Goal: Task Accomplishment & Management: Use online tool/utility

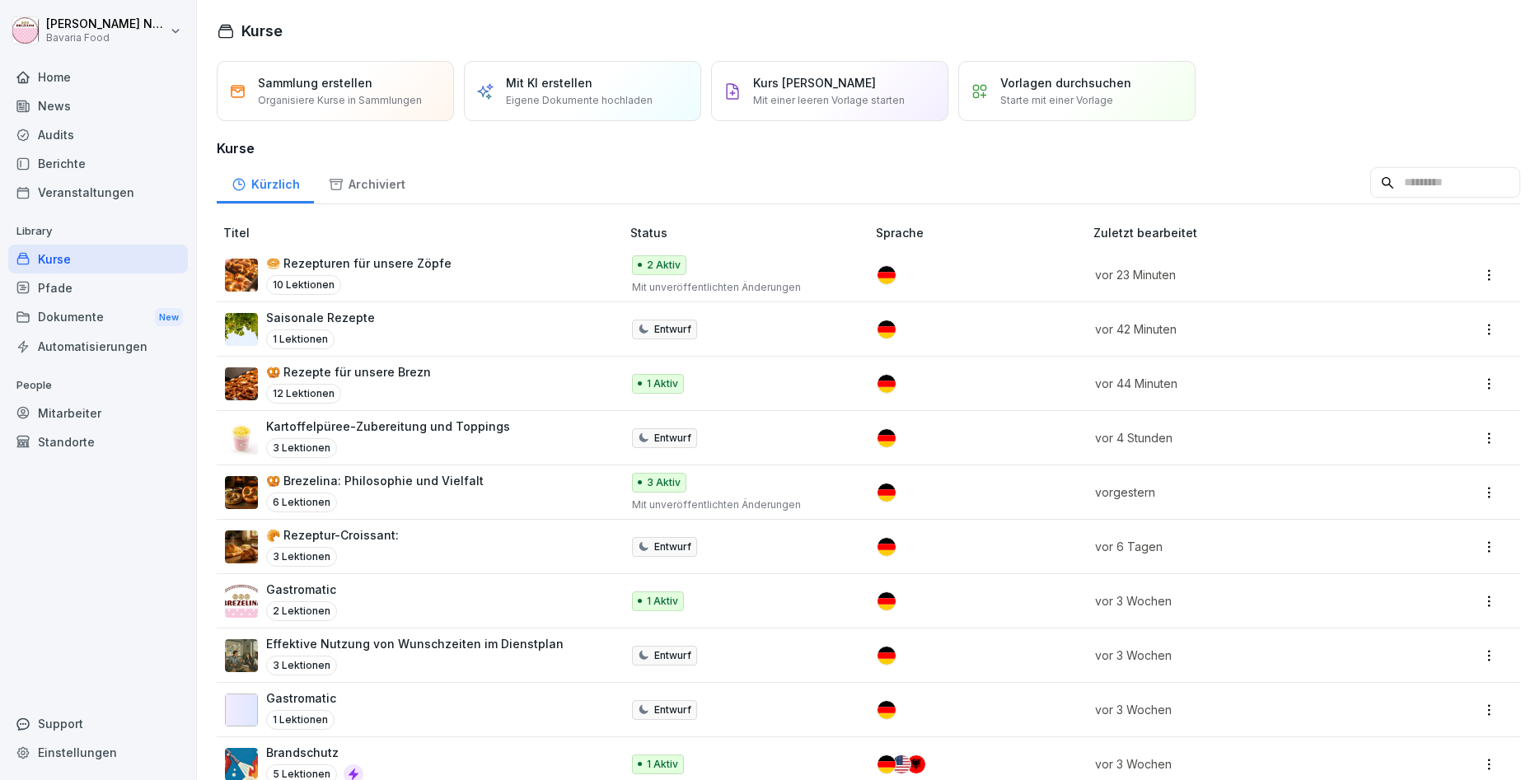
scroll to position [88, 0]
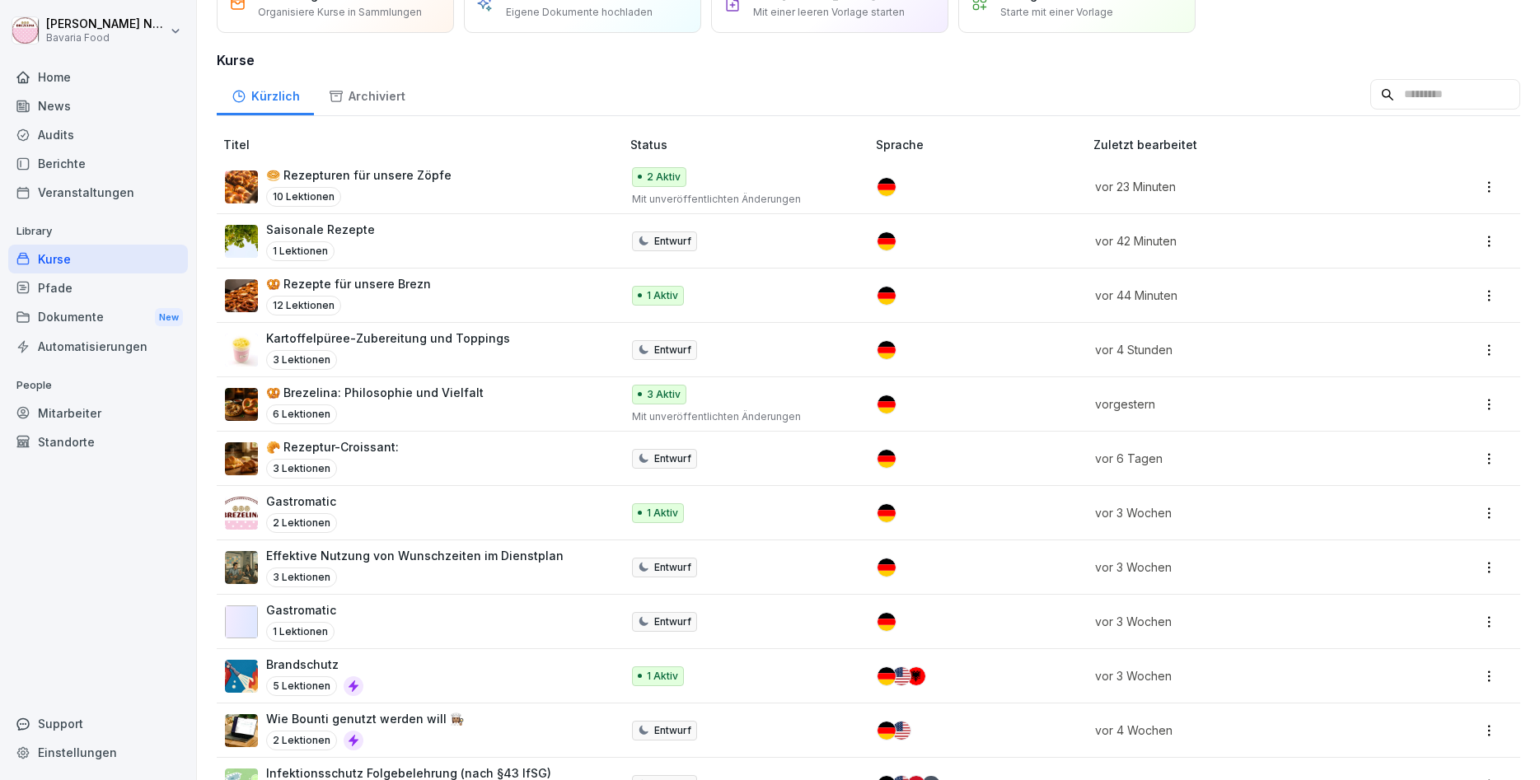
click at [384, 252] on div "Saisonale Rezepte 1 Lektionen" at bounding box center [414, 241] width 379 height 40
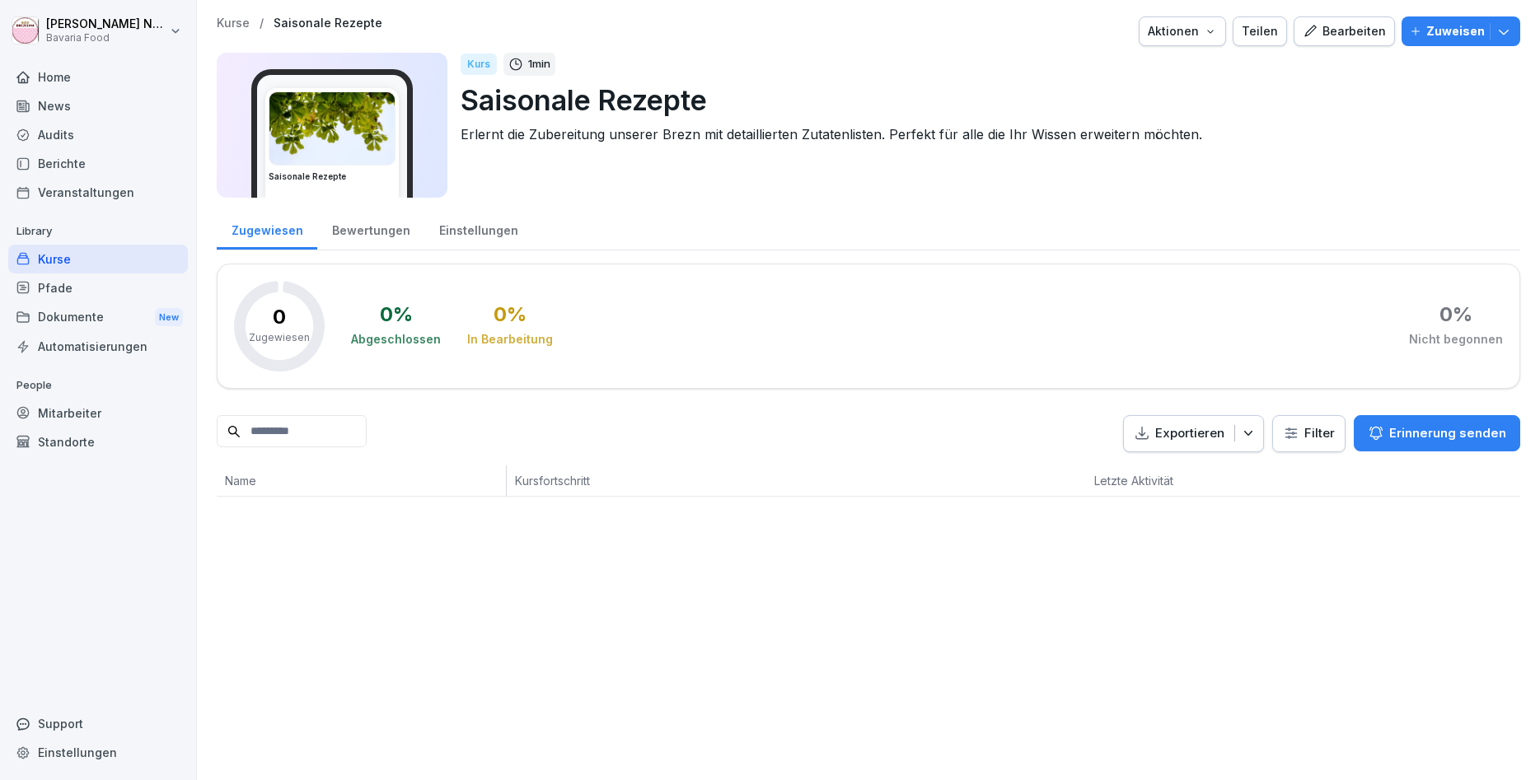
click at [1326, 30] on div "Bearbeiten" at bounding box center [1344, 31] width 83 height 18
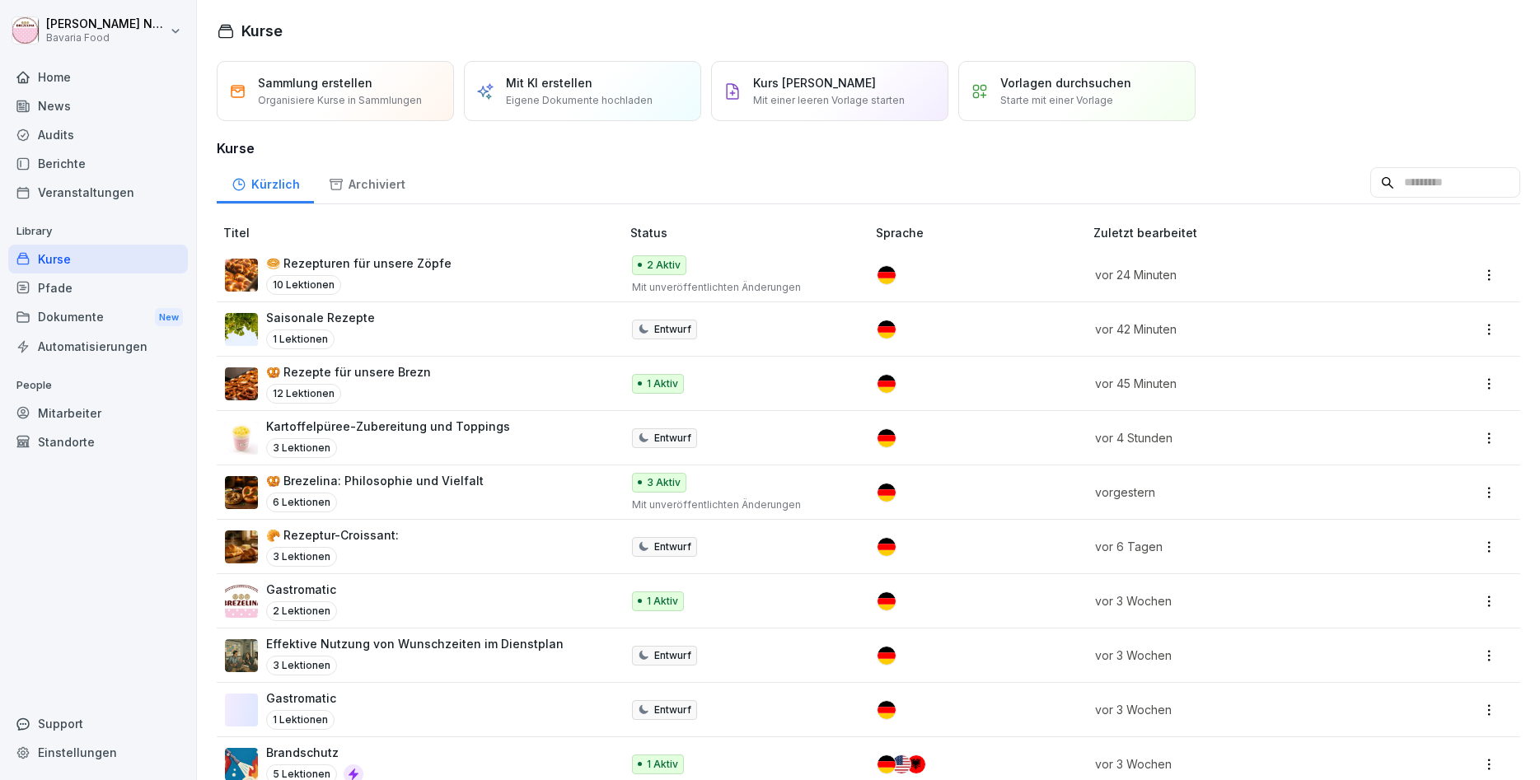
click at [405, 274] on div "🥯 Rezepturen für unsere Zöpfe 10 Lektionen" at bounding box center [358, 275] width 185 height 40
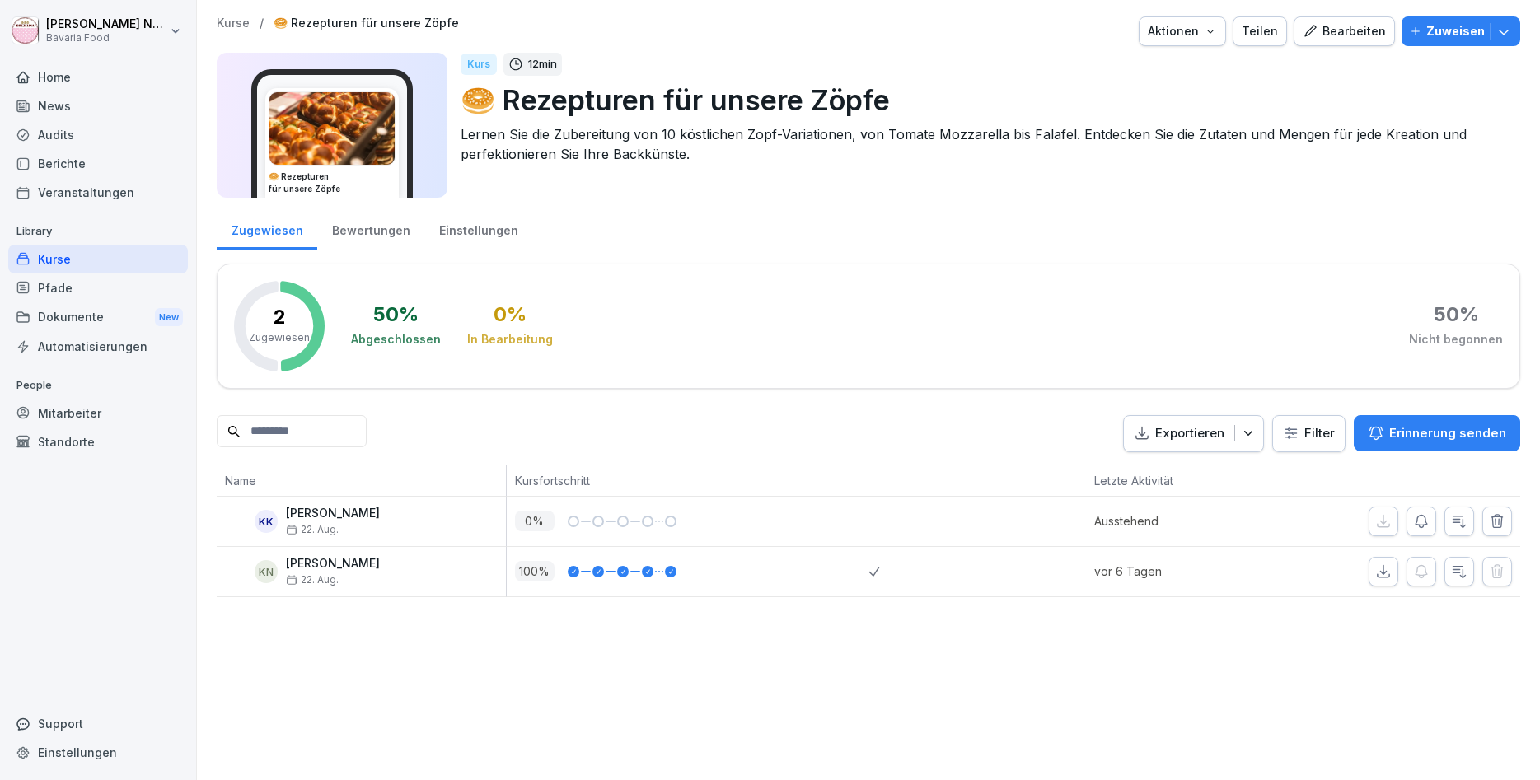
click at [1313, 32] on icon "button" at bounding box center [1310, 31] width 15 height 15
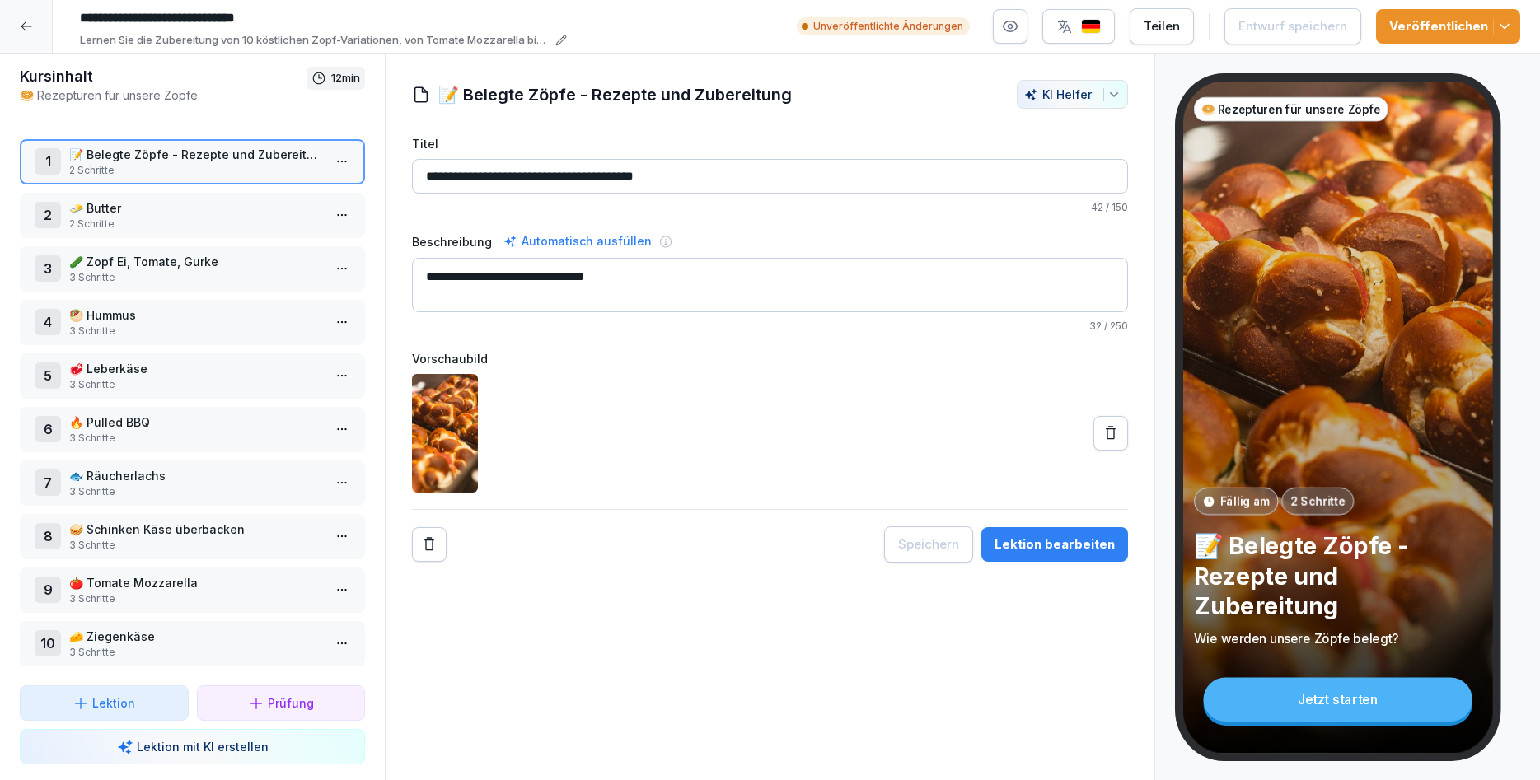
click at [128, 223] on p "2 Schritte" at bounding box center [195, 224] width 253 height 15
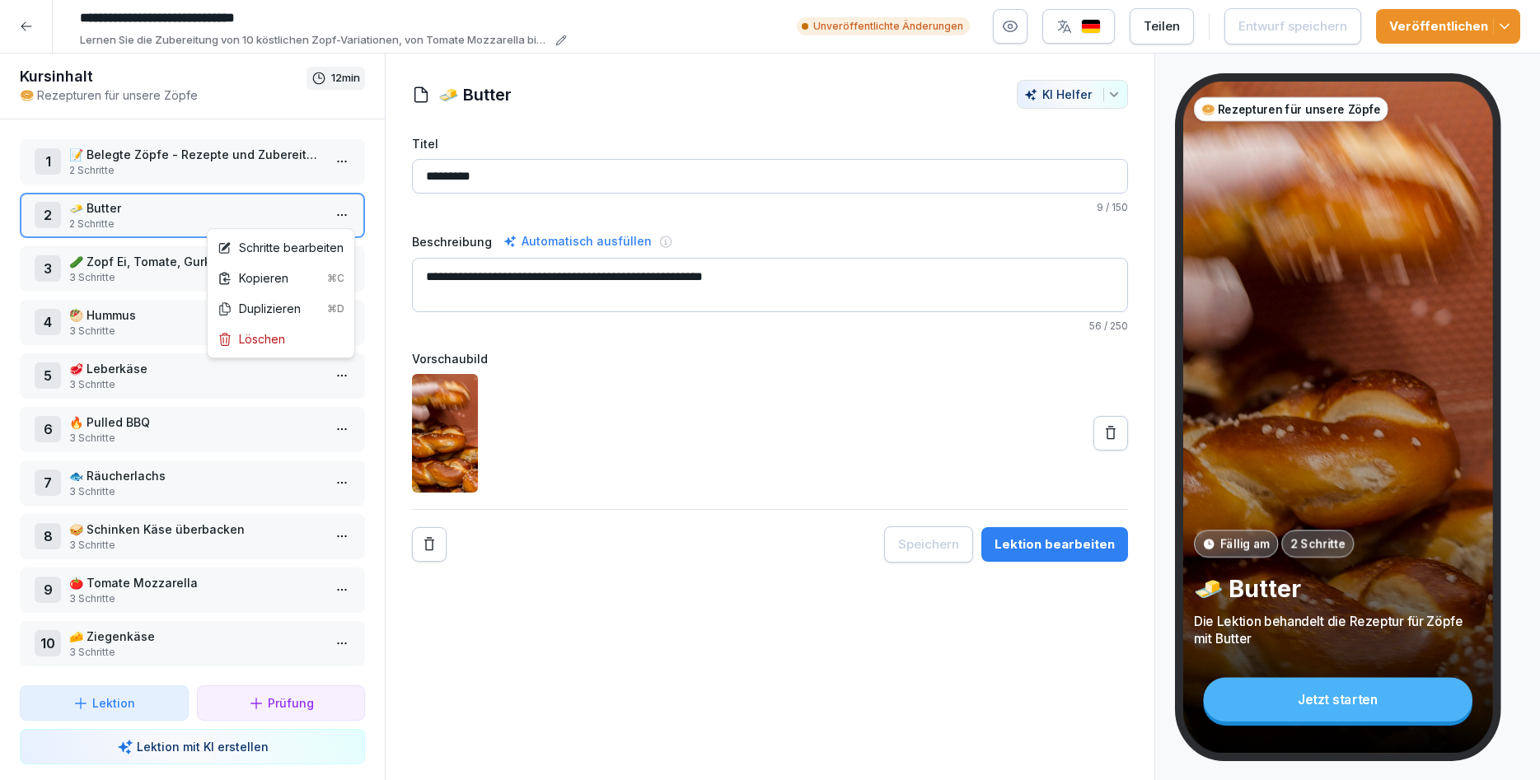
click at [352, 213] on html "**********" at bounding box center [770, 390] width 1540 height 780
click at [291, 250] on div "Schritte bearbeiten" at bounding box center [281, 247] width 126 height 17
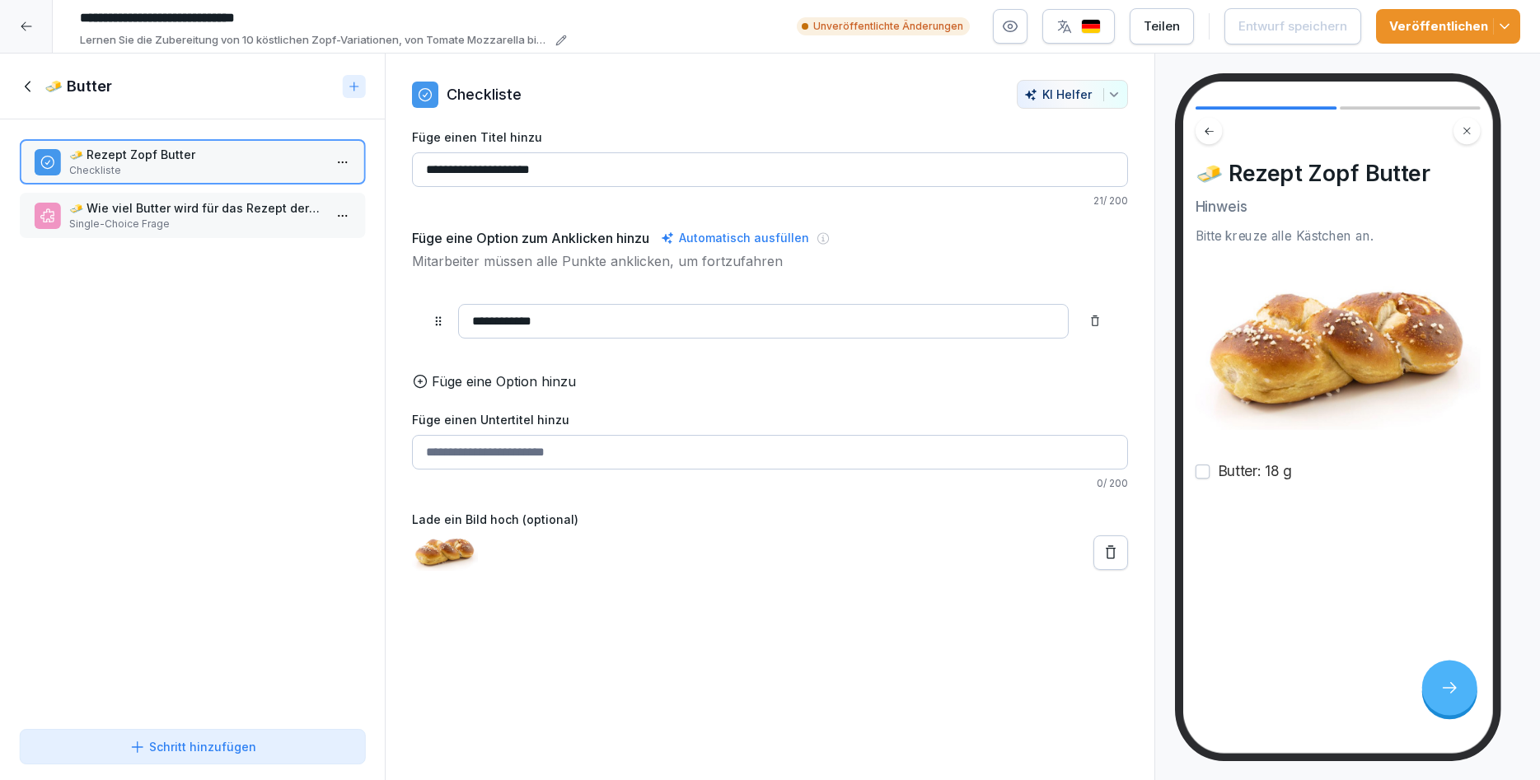
click at [230, 222] on p "Single-Choice Frage" at bounding box center [195, 224] width 253 height 15
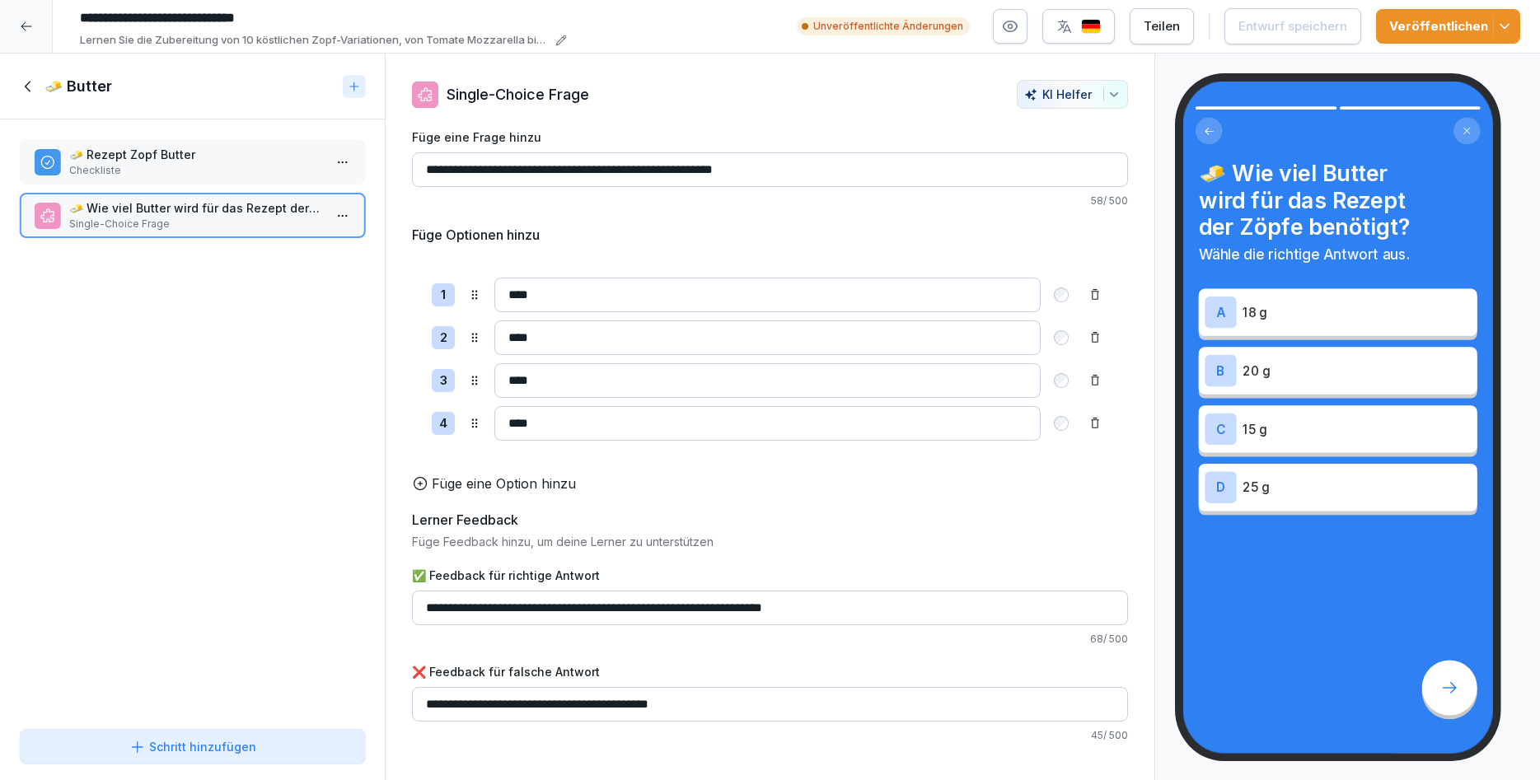
click at [28, 90] on icon at bounding box center [28, 86] width 6 height 11
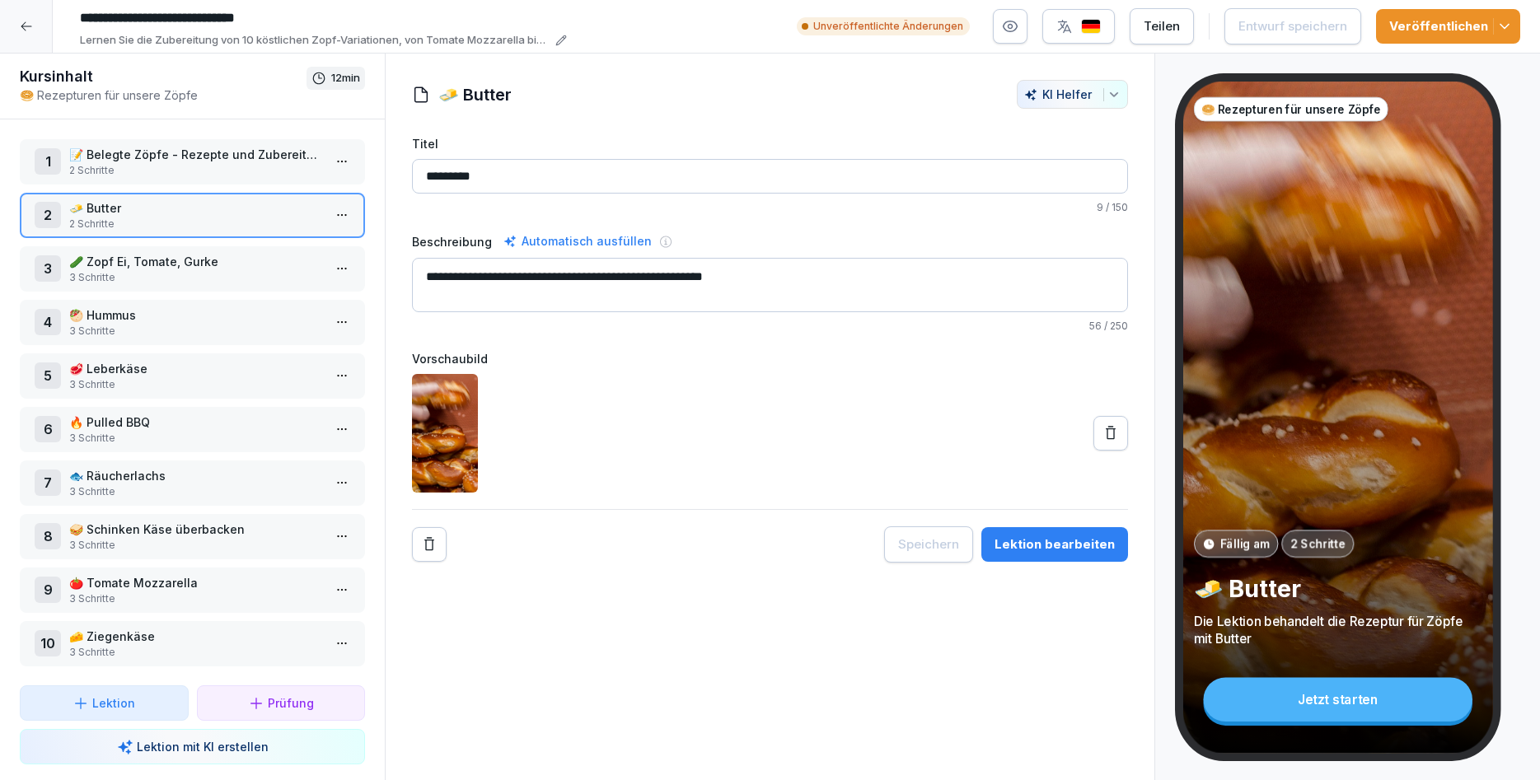
click at [199, 260] on p "🥒 Zopf Ei, Tomate, Gurke" at bounding box center [195, 261] width 253 height 17
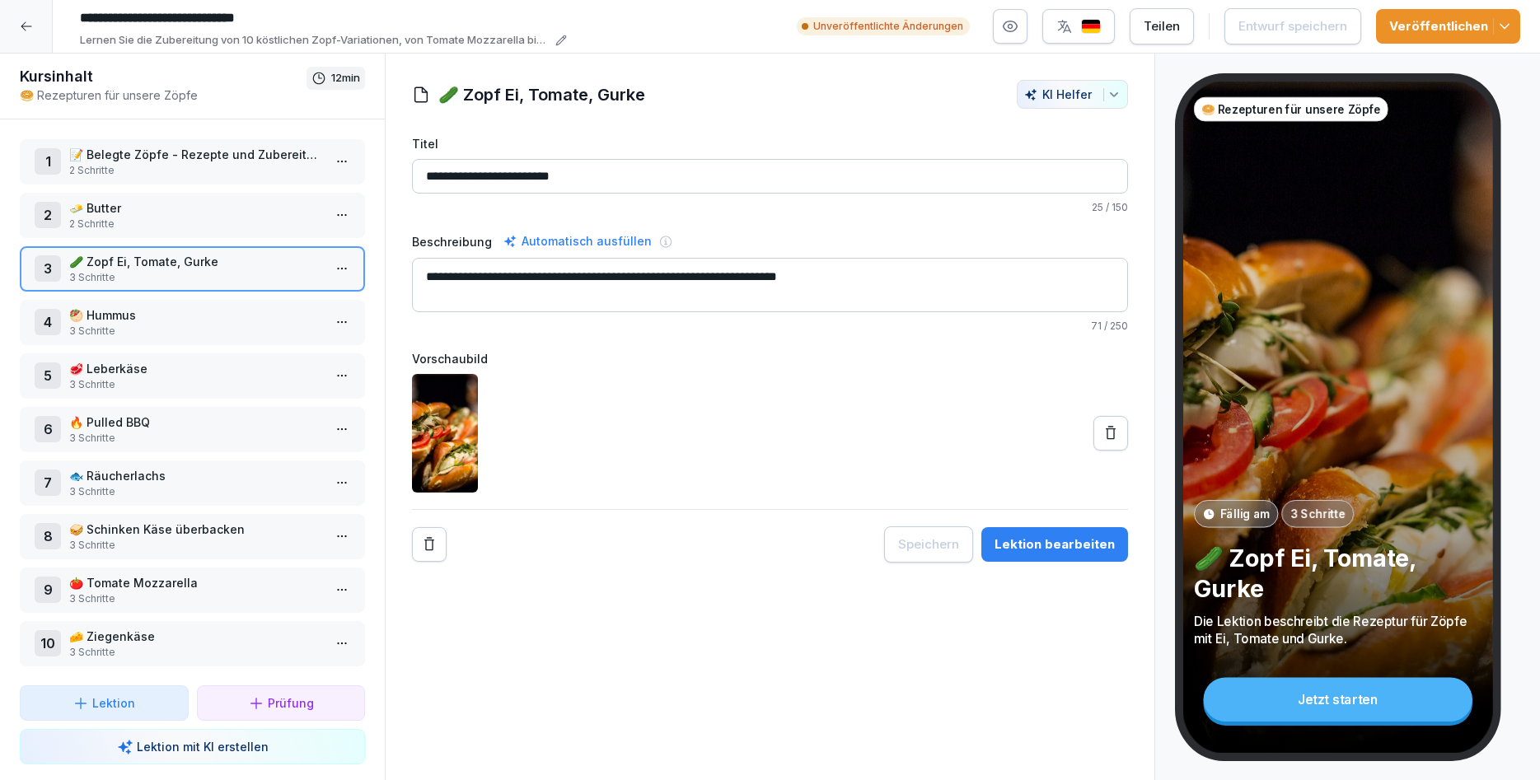
click at [1080, 547] on div "Lektion bearbeiten" at bounding box center [1055, 545] width 120 height 18
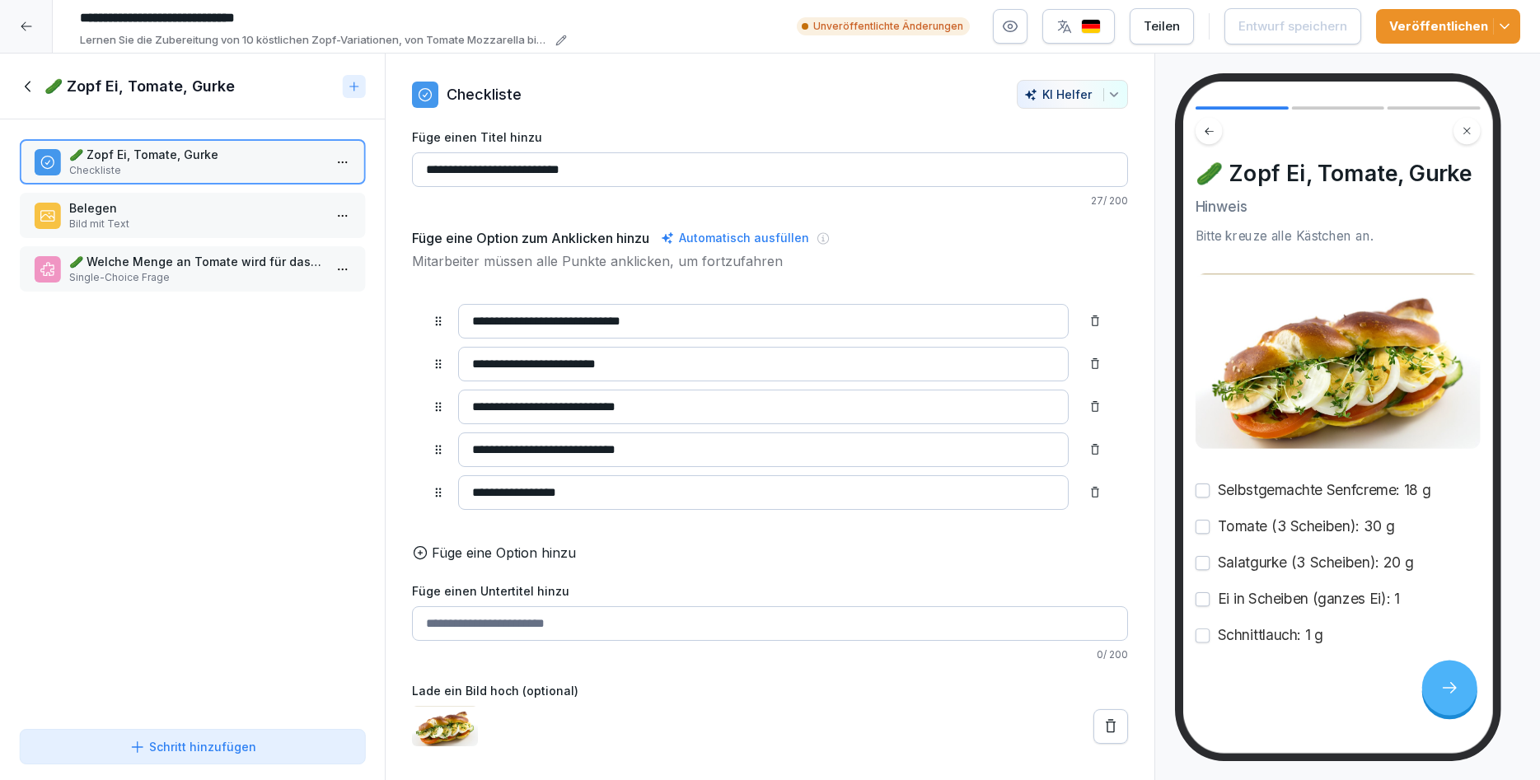
click at [235, 221] on p "Bild mit Text" at bounding box center [195, 224] width 253 height 15
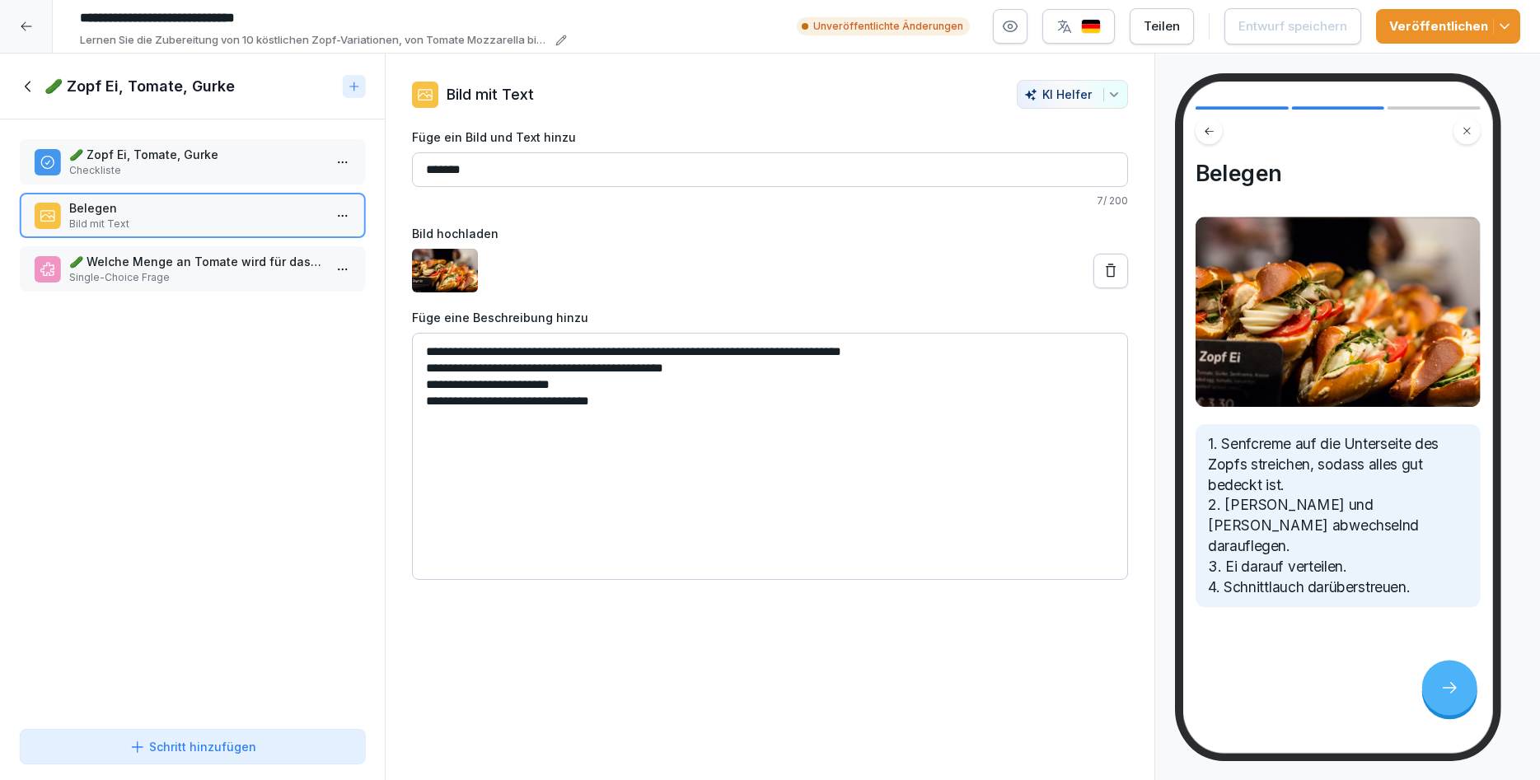
click at [31, 24] on icon at bounding box center [26, 26] width 13 height 13
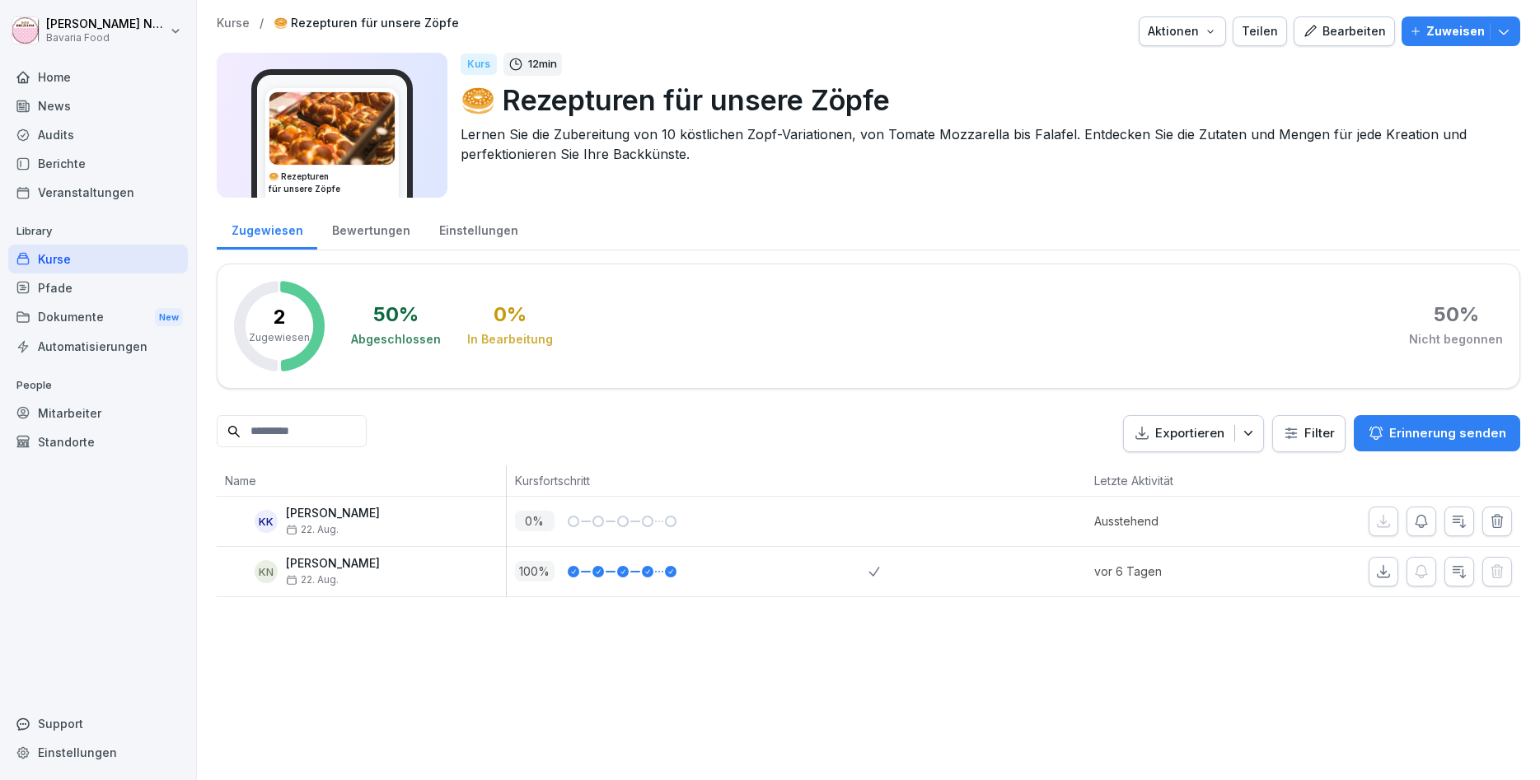
click at [31, 24] on html "Katharina Neurohr Bavaria Food Home News Audits Berichte Veranstaltungen Librar…" at bounding box center [770, 390] width 1540 height 780
